Goal: Submit feedback/report problem

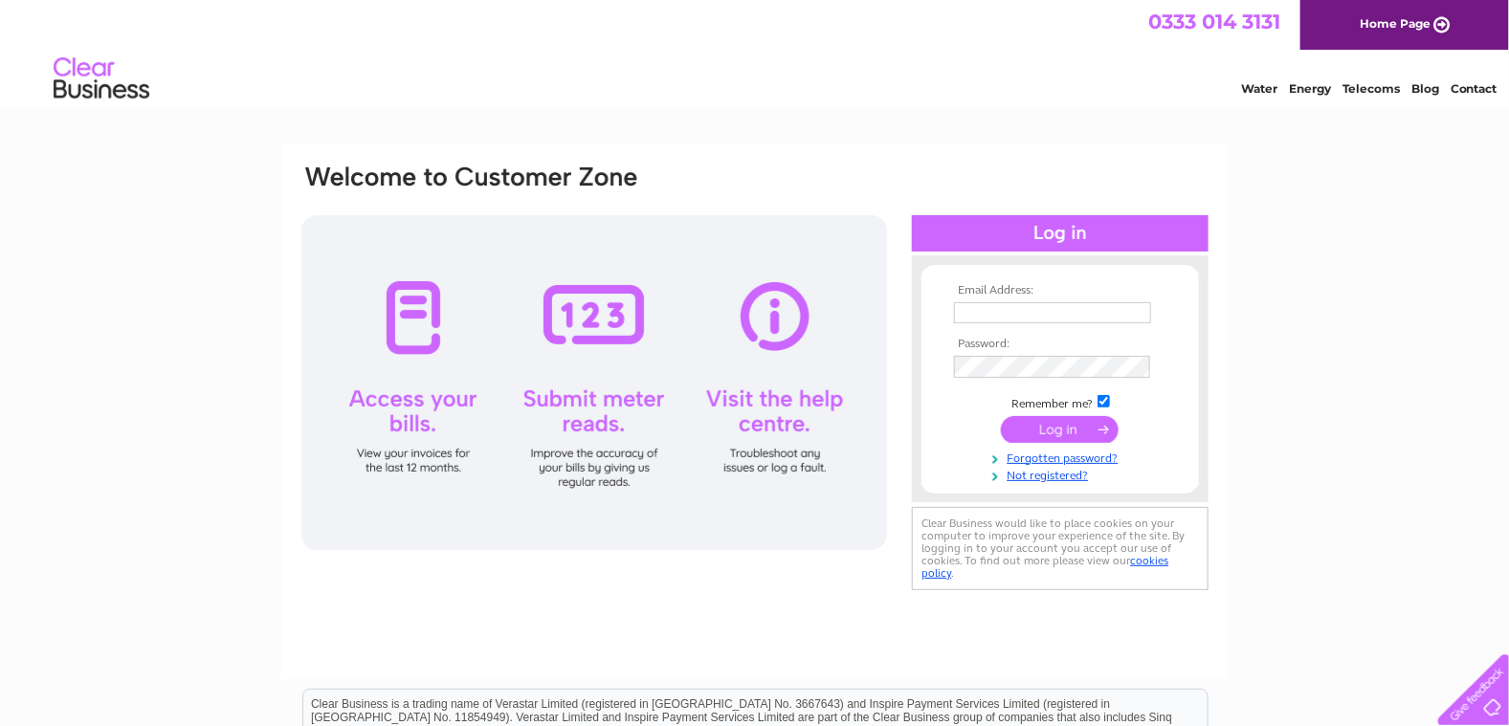
click at [968, 315] on input "text" at bounding box center [1052, 312] width 197 height 21
type input "davidandsueball@aol.com"
click at [1067, 427] on input "submit" at bounding box center [1060, 430] width 118 height 27
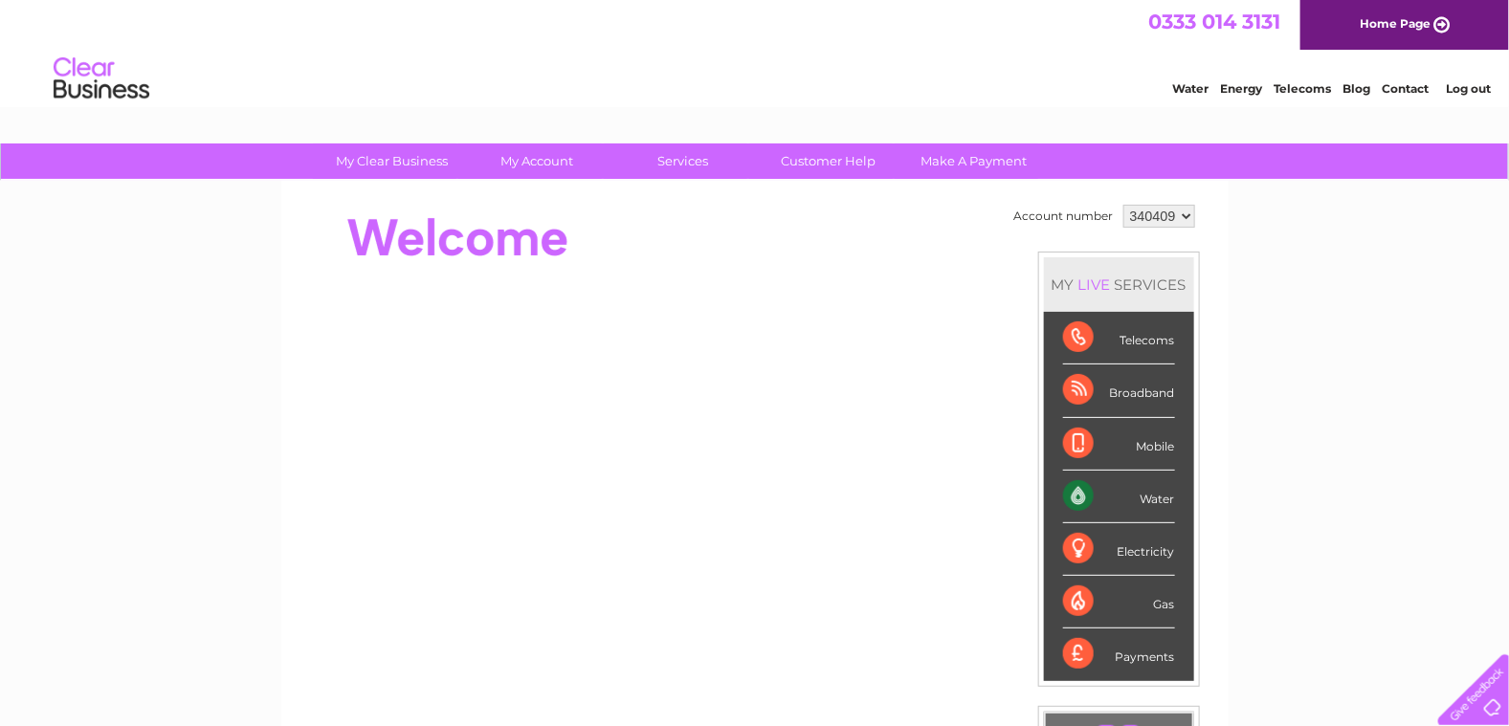
click at [1137, 336] on div "Telecoms" at bounding box center [1119, 338] width 112 height 53
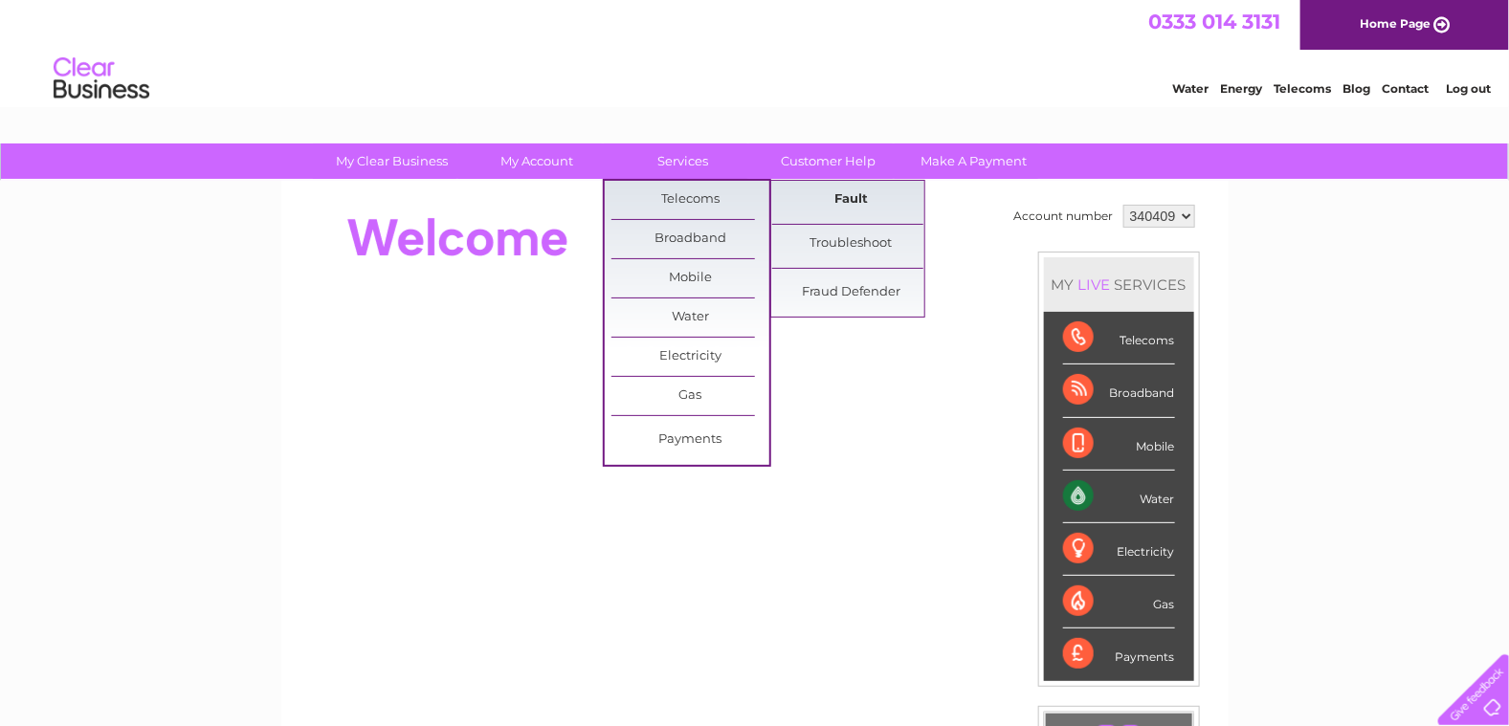
click at [843, 202] on link "Fault" at bounding box center [851, 200] width 158 height 38
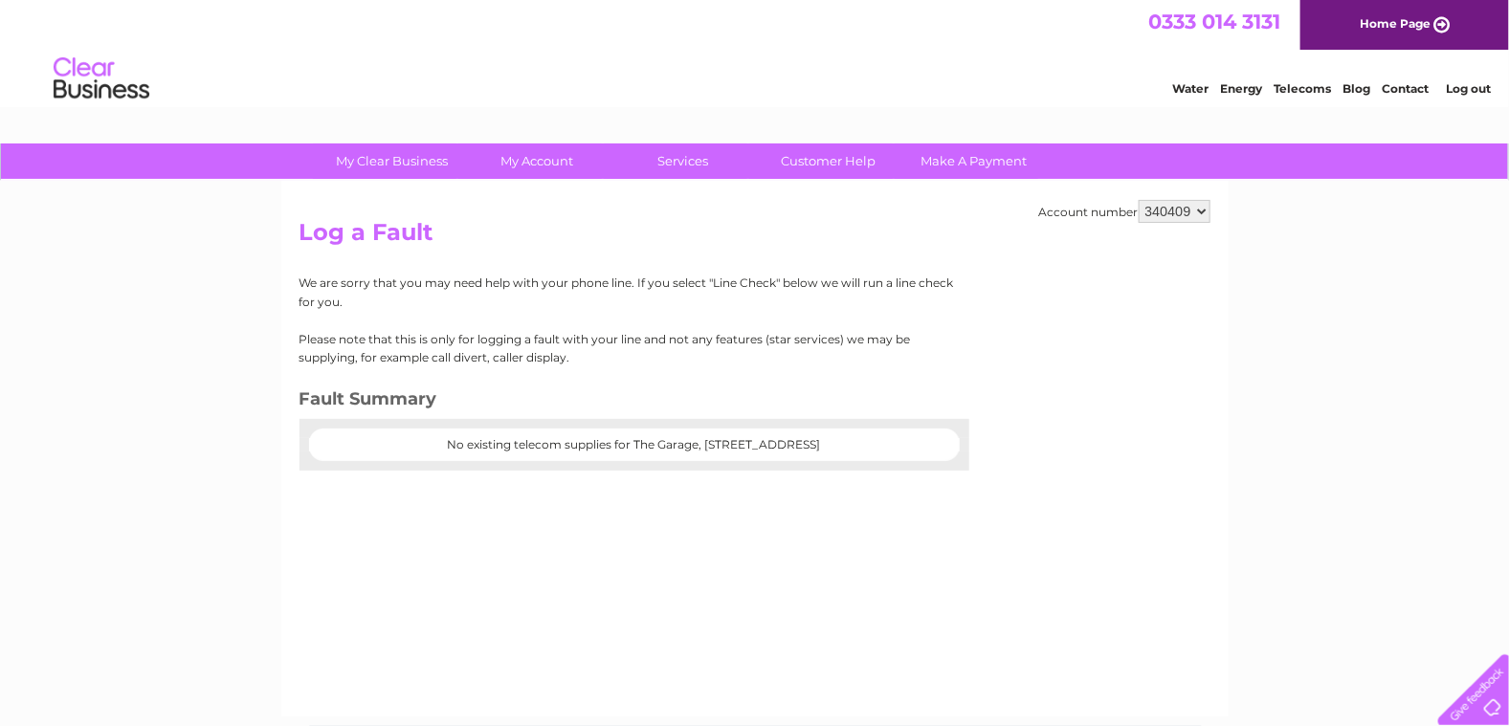
click at [575, 442] on center "No existing telecom supplies for The Garage, [STREET_ADDRESS]" at bounding box center [634, 444] width 613 height 13
click at [576, 440] on center "No existing telecom supplies for The Garage, [STREET_ADDRESS]" at bounding box center [634, 444] width 613 height 13
click at [532, 286] on p "We are sorry that you may need help with your phone line. If you select "Line C…" at bounding box center [628, 292] width 656 height 36
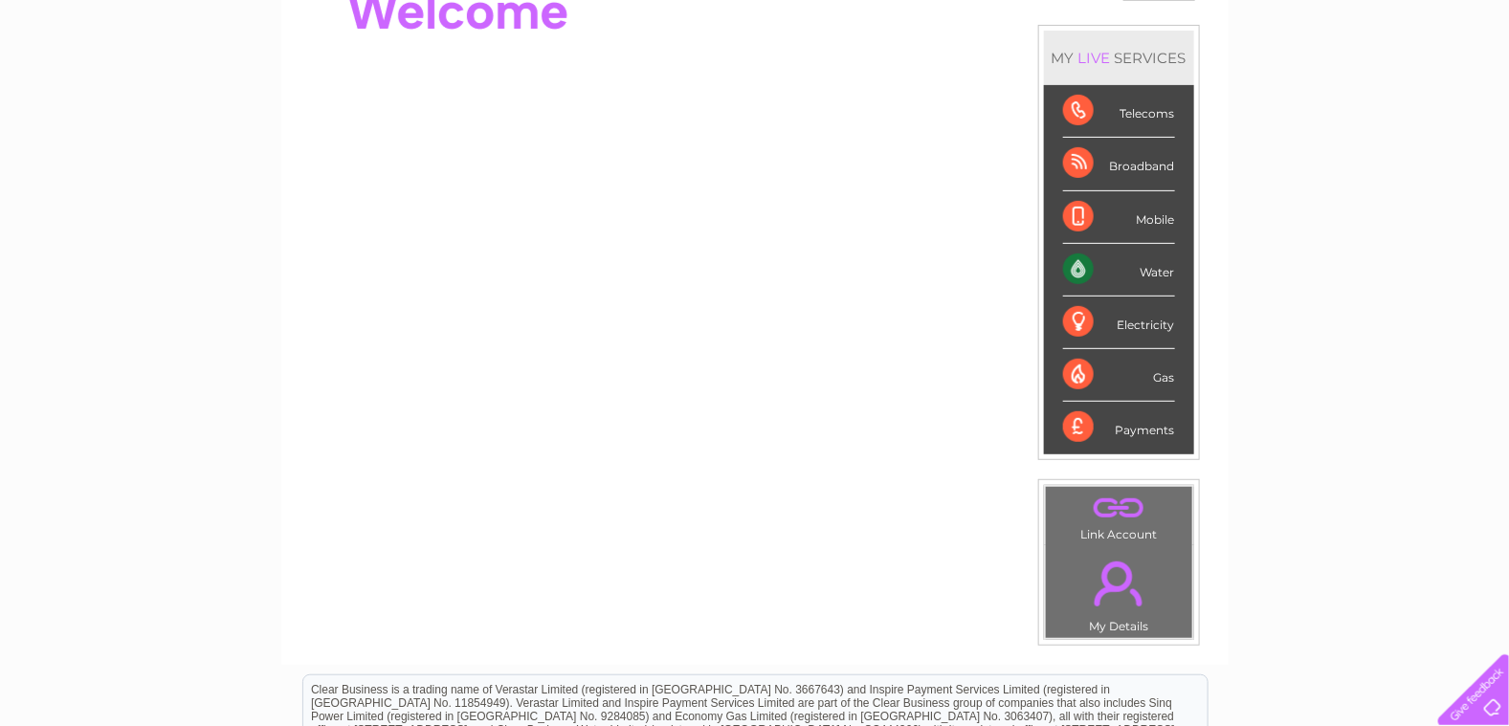
scroll to position [122, 0]
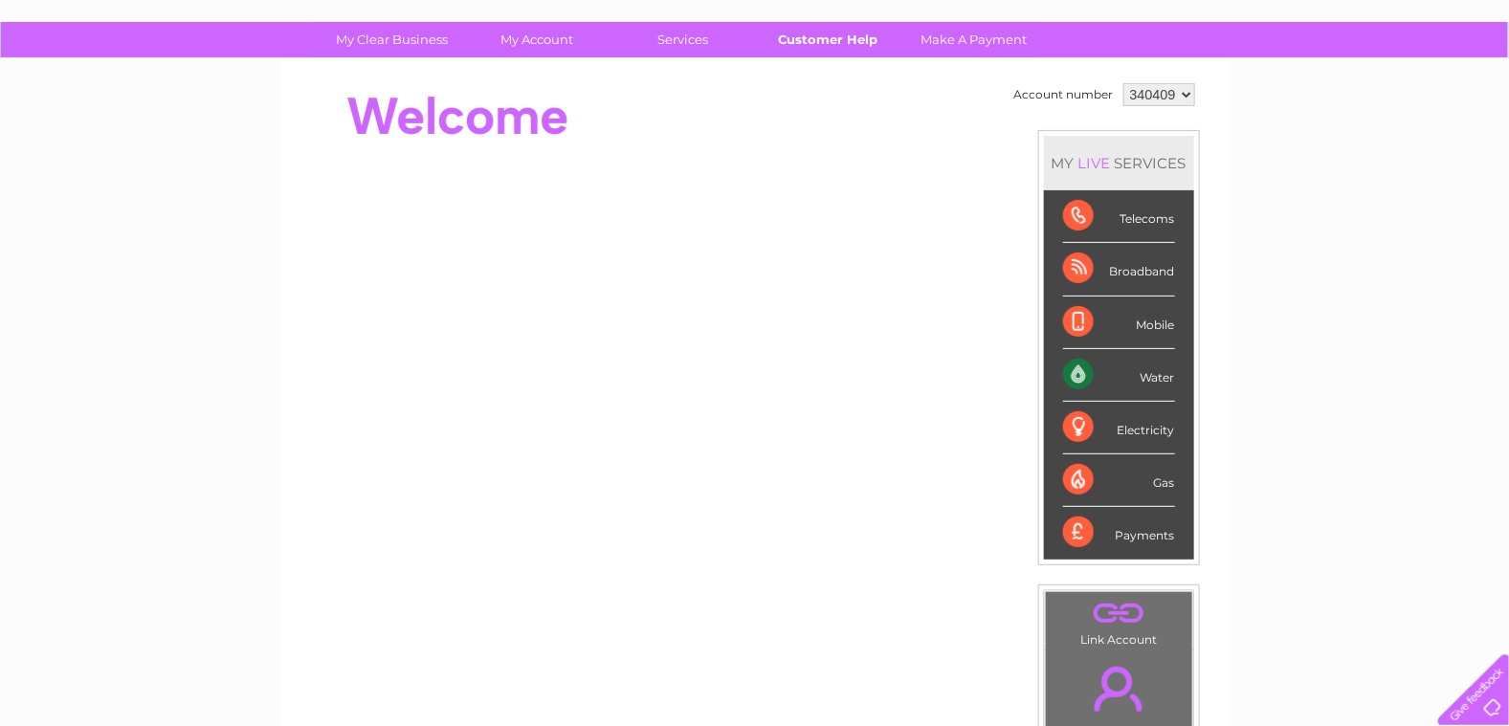
click at [853, 37] on link "Customer Help" at bounding box center [828, 39] width 158 height 35
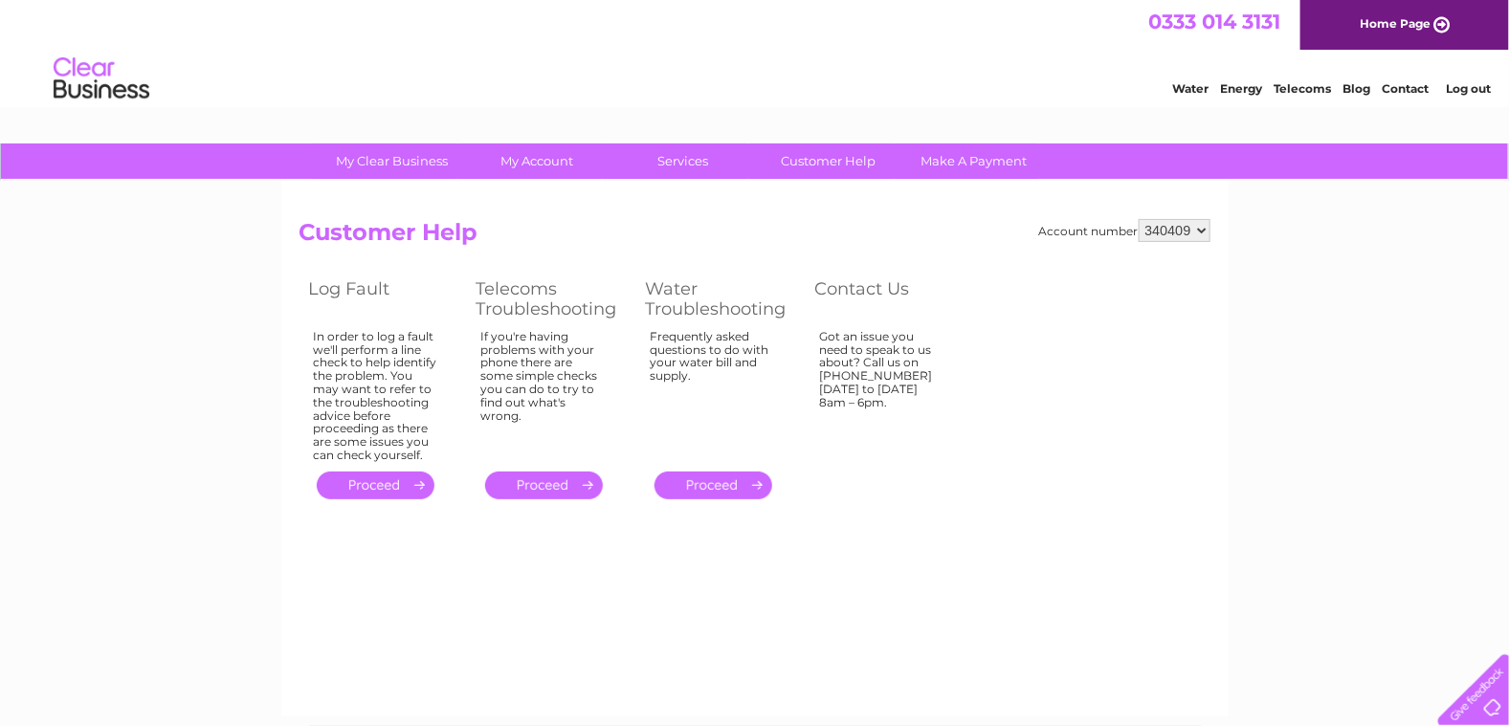
click at [354, 477] on link "." at bounding box center [376, 486] width 118 height 28
